Goal: Check status

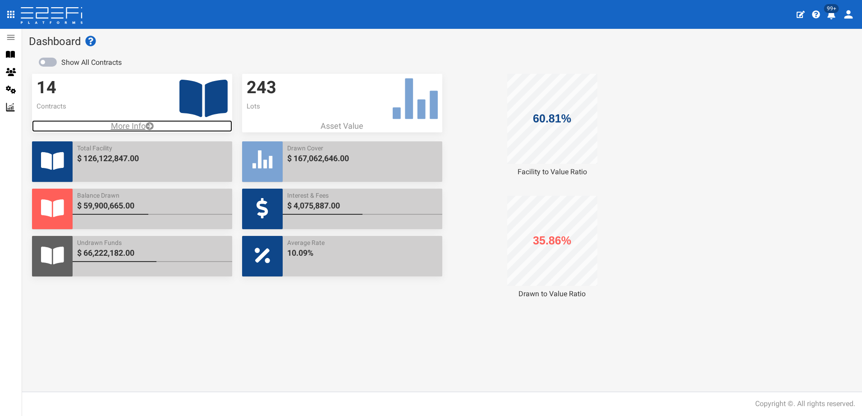
click at [127, 124] on p "More Info" at bounding box center [132, 126] width 200 height 12
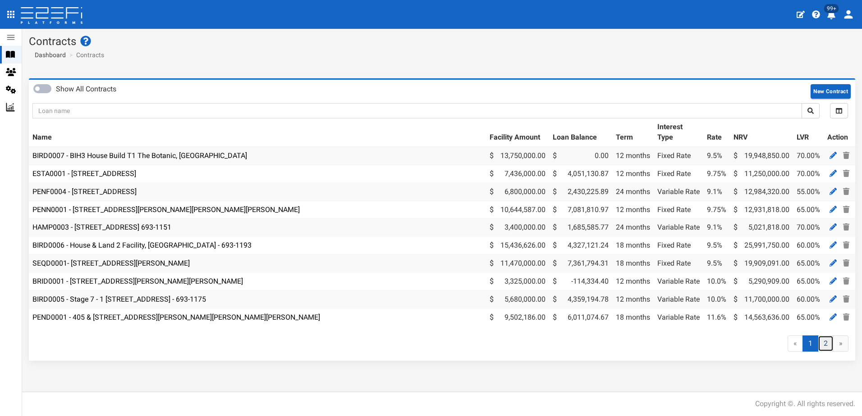
click at [825, 349] on link "2" at bounding box center [826, 344] width 16 height 17
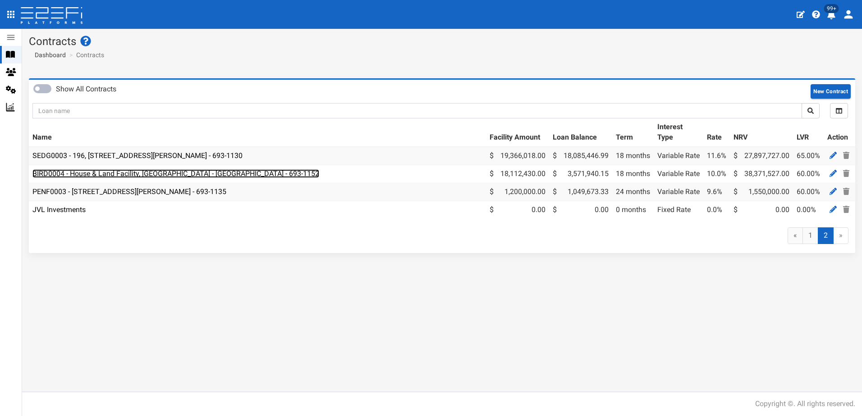
click at [129, 172] on link "BIRD0004 - House & Land Facility, [GEOGRAPHIC_DATA] - [GEOGRAPHIC_DATA] - 693-1…" at bounding box center [175, 173] width 287 height 9
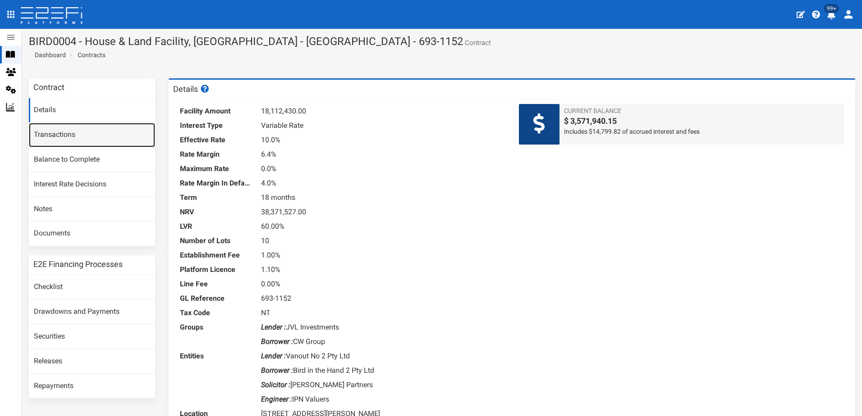
click at [57, 137] on link "Transactions" at bounding box center [92, 135] width 126 height 24
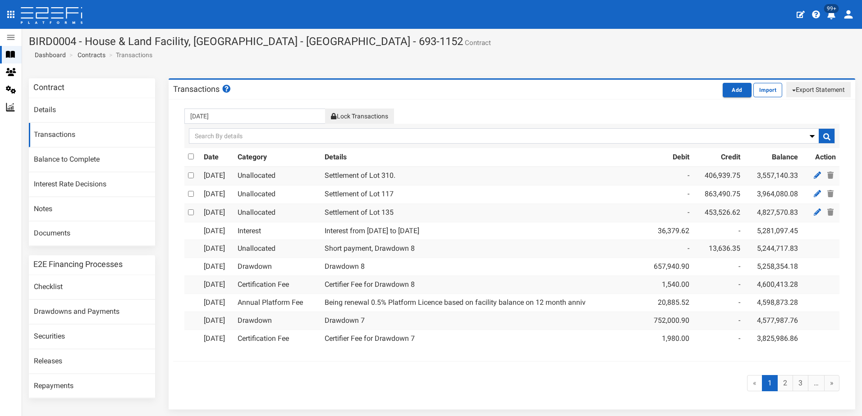
drag, startPoint x: 816, startPoint y: 87, endPoint x: 814, endPoint y: 94, distance: 7.4
click at [816, 87] on button "Export Statement" at bounding box center [818, 89] width 64 height 15
click at [584, 387] on div "« 1 (current) 2 3 … »" at bounding box center [512, 383] width 668 height 35
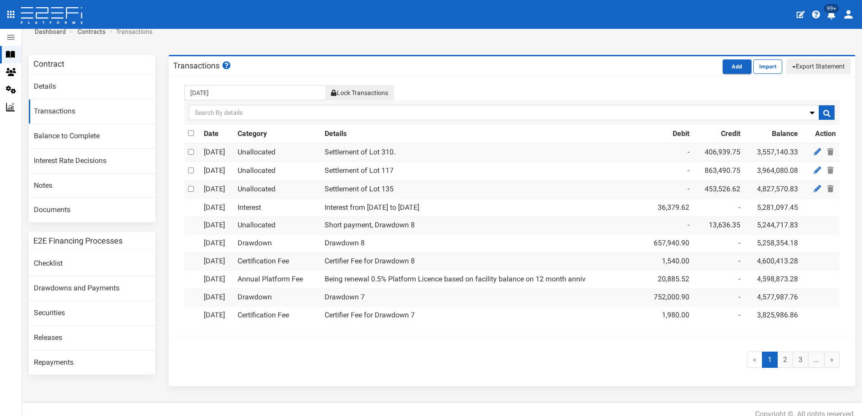
scroll to position [34, 0]
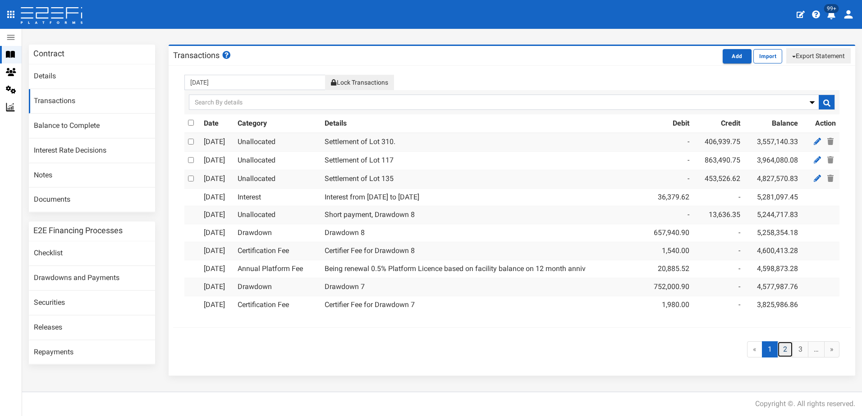
click at [780, 350] on link "2" at bounding box center [785, 350] width 16 height 17
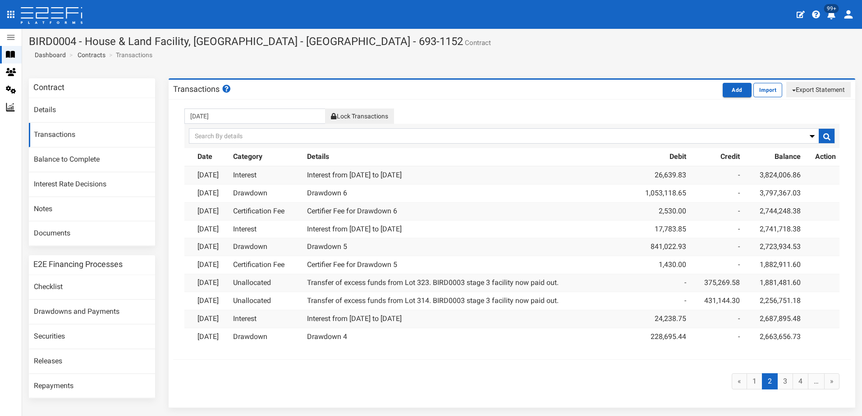
scroll to position [32, 0]
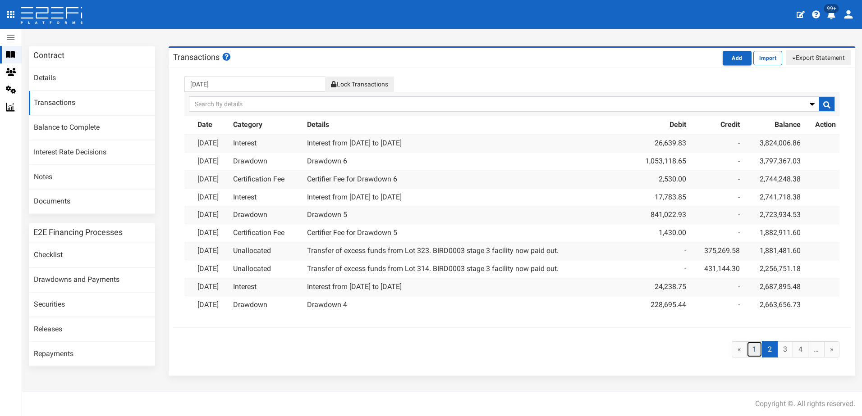
click at [746, 349] on link "1" at bounding box center [754, 350] width 16 height 17
